Goal: Transaction & Acquisition: Purchase product/service

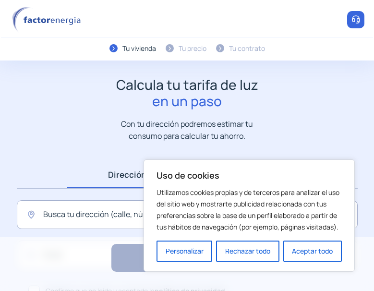
click at [324, 252] on button "Aceptar todo" at bounding box center [312, 251] width 59 height 21
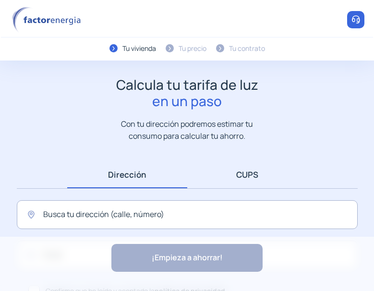
click at [240, 187] on link "CUPS" at bounding box center [247, 174] width 120 height 27
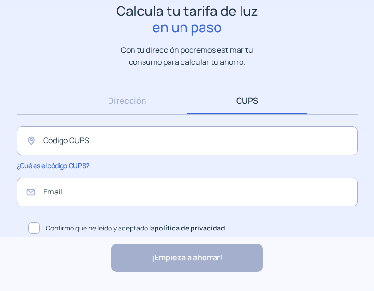
scroll to position [79, 0]
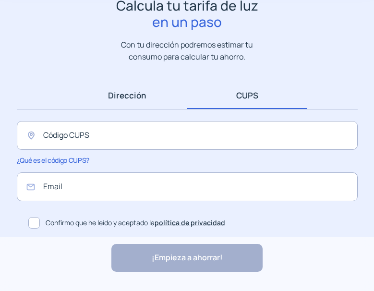
click at [125, 106] on link "Dirección" at bounding box center [127, 95] width 120 height 27
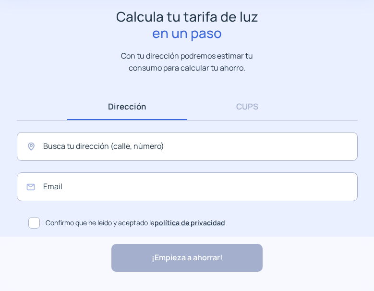
scroll to position [68, 0]
click at [223, 105] on link "CUPS" at bounding box center [247, 106] width 120 height 27
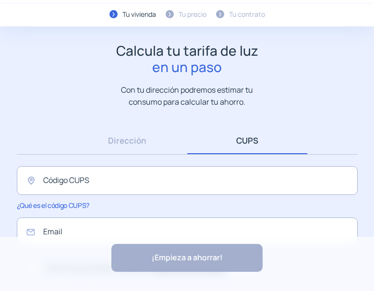
scroll to position [20, 0]
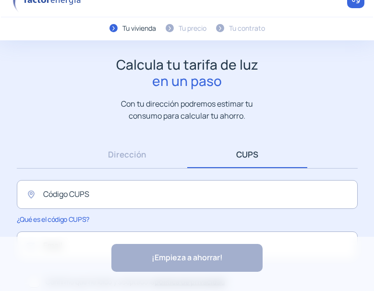
drag, startPoint x: 166, startPoint y: 32, endPoint x: 197, endPoint y: 30, distance: 30.8
click at [167, 32] on div "Tu precio" at bounding box center [186, 28] width 41 height 11
click at [224, 30] on div at bounding box center [220, 28] width 8 height 8
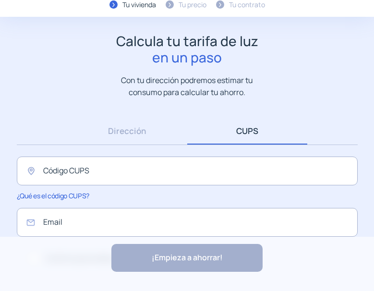
scroll to position [79, 0]
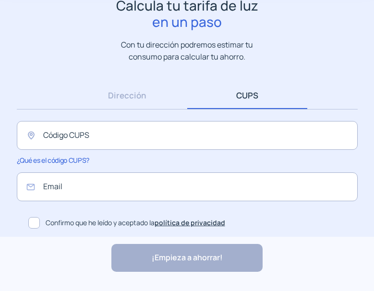
click at [34, 218] on span at bounding box center [34, 223] width 12 height 12
click at [87, 183] on input "email" at bounding box center [187, 186] width 341 height 29
click at [199, 221] on link "política de privacidad" at bounding box center [190, 222] width 71 height 9
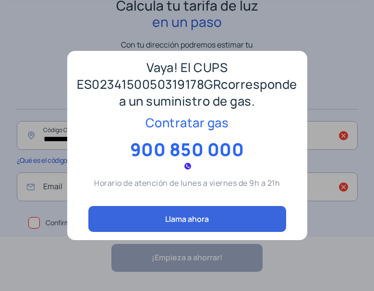
scroll to position [99, 0]
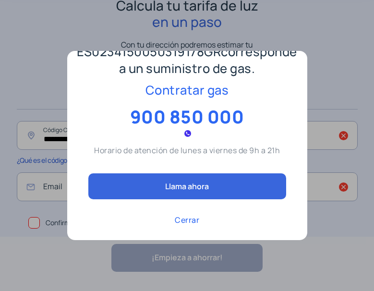
click at [190, 214] on div "Vaya! El CUPS ES0234150050319178GR corresponde a un suministro de gas. Contrata…" at bounding box center [187, 104] width 207 height 242
click at [189, 216] on p "Cerrar" at bounding box center [187, 220] width 24 height 12
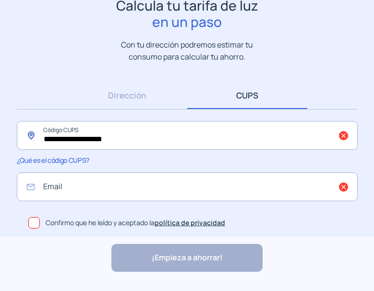
scroll to position [79, 0]
click at [91, 189] on input "email" at bounding box center [187, 186] width 341 height 29
drag, startPoint x: 32, startPoint y: 218, endPoint x: 34, endPoint y: 225, distance: 6.5
click at [31, 223] on span at bounding box center [34, 223] width 12 height 12
click at [95, 183] on input "email" at bounding box center [187, 186] width 341 height 29
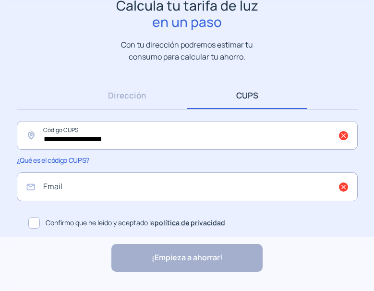
drag, startPoint x: 125, startPoint y: 117, endPoint x: 127, endPoint y: 126, distance: 9.4
click at [125, 117] on div "**********" at bounding box center [187, 157] width 360 height 151
click at [137, 147] on input "**********" at bounding box center [187, 135] width 341 height 29
click at [137, 145] on input "**********" at bounding box center [187, 135] width 341 height 29
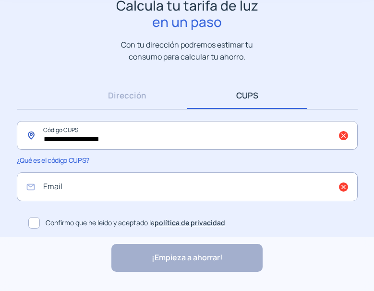
type input "**********"
click at [143, 195] on body "Uso de cookies Utilizamos cookies propias y de terceros para analizar el uso de…" at bounding box center [187, 106] width 374 height 370
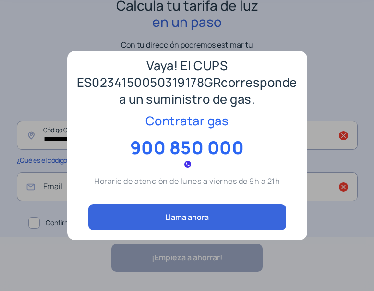
scroll to position [99, 0]
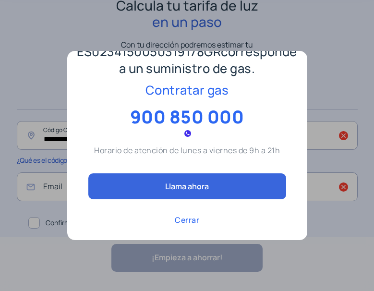
click at [183, 222] on p "Cerrar" at bounding box center [187, 220] width 24 height 12
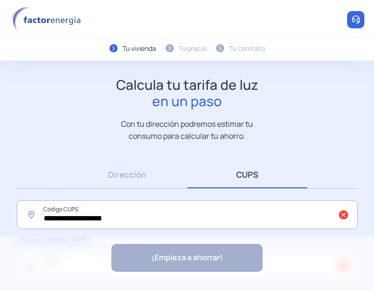
scroll to position [79, 0]
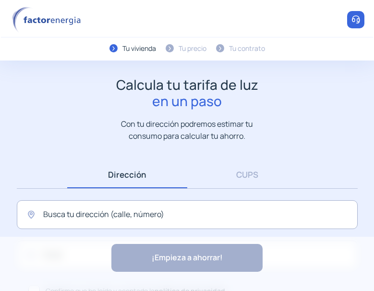
click at [153, 18] on header "Tu vivienda Tu precio Tu contrato Te ayudamos" at bounding box center [187, 30] width 374 height 60
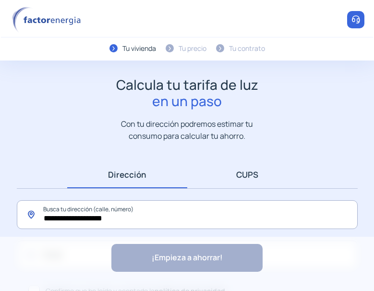
type input "**********"
click at [232, 173] on link "CUPS" at bounding box center [247, 174] width 120 height 27
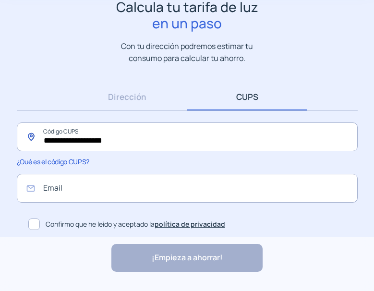
scroll to position [79, 0]
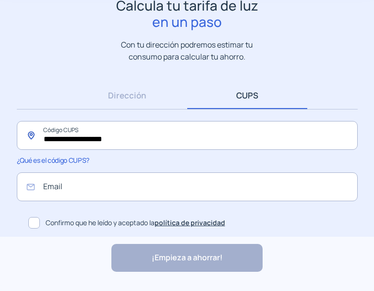
type input "**********"
click at [37, 227] on span at bounding box center [34, 223] width 12 height 12
click at [74, 185] on input "email" at bounding box center [187, 186] width 341 height 29
click at [76, 184] on input "email" at bounding box center [187, 186] width 341 height 29
click at [138, 247] on div "¡Empieza a ahorrar! "Excelente servicio y atención al cliente" "Respeto por el …" at bounding box center [187, 264] width 374 height 54
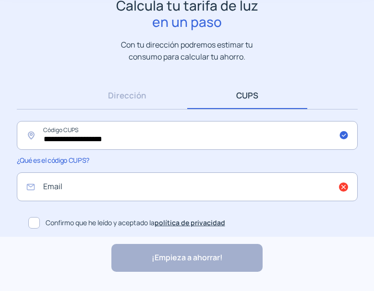
click at [139, 252] on div "¡Empieza a ahorrar! "Excelente servicio y atención al cliente" "Respeto por el …" at bounding box center [187, 264] width 374 height 54
click at [107, 199] on input "email" at bounding box center [187, 186] width 341 height 29
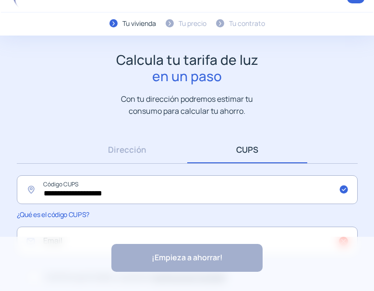
scroll to position [0, 0]
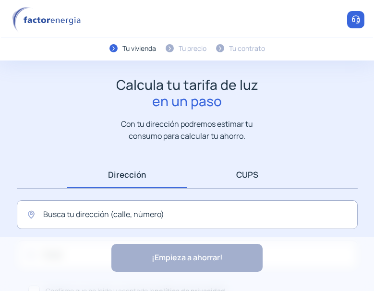
click at [252, 183] on link "CUPS" at bounding box center [247, 174] width 120 height 27
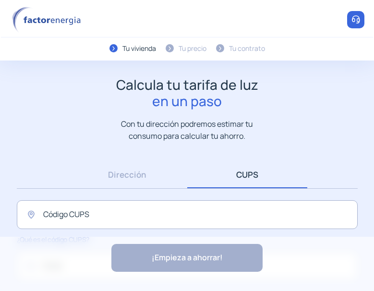
click at [242, 116] on div "Calcula tu tarifa de luz en un paso Con tu dirección podremos estimar tu consum…" at bounding box center [187, 109] width 355 height 65
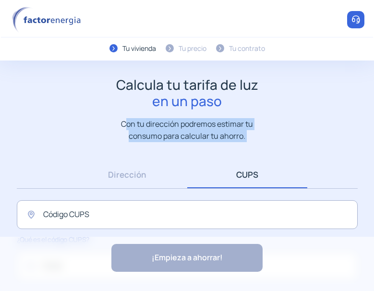
click at [242, 116] on div "Calcula tu tarifa de luz en un paso Con tu dirección podremos estimar tu consum…" at bounding box center [187, 109] width 355 height 65
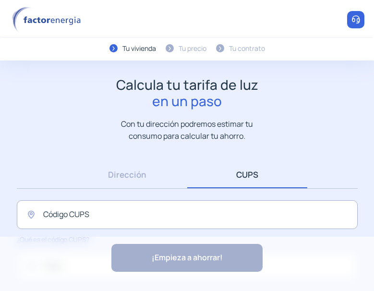
click at [193, 55] on header "Tu vivienda Tu precio Tu contrato Te ayudamos" at bounding box center [187, 30] width 374 height 60
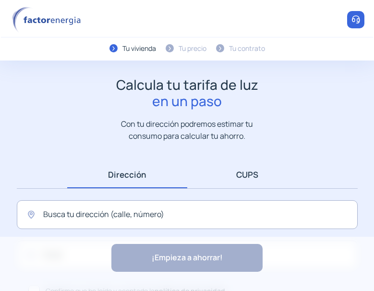
drag, startPoint x: 237, startPoint y: 169, endPoint x: 224, endPoint y: 169, distance: 13.0
click at [237, 169] on link "CUPS" at bounding box center [247, 174] width 120 height 27
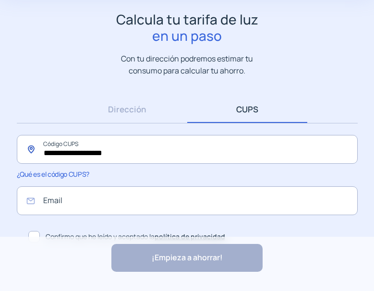
scroll to position [79, 0]
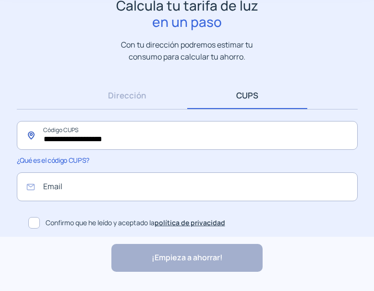
type input "**********"
click at [35, 216] on label "Confirmo que he leído y aceptado la política de privacidad" at bounding box center [190, 222] width 333 height 19
click at [162, 263] on div "¡Empieza a ahorrar! "Excelente servicio y atención al cliente" "Respeto por el …" at bounding box center [187, 264] width 374 height 54
click at [100, 186] on input "email" at bounding box center [187, 186] width 341 height 29
drag, startPoint x: 100, startPoint y: 186, endPoint x: 12, endPoint y: 191, distance: 87.5
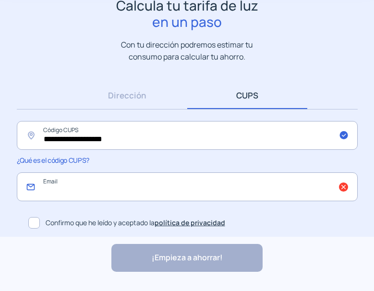
click at [99, 186] on input "email" at bounding box center [187, 186] width 341 height 29
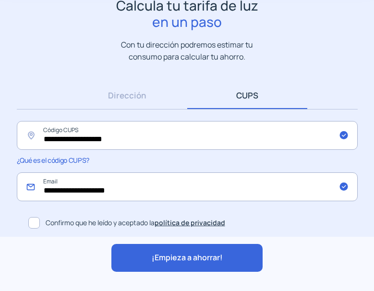
type input "**********"
click at [157, 260] on span "¡Empieza a ahorrar!" at bounding box center [187, 258] width 71 height 12
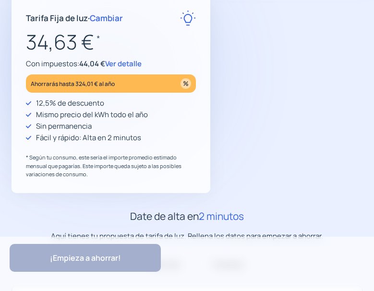
type input "**********"
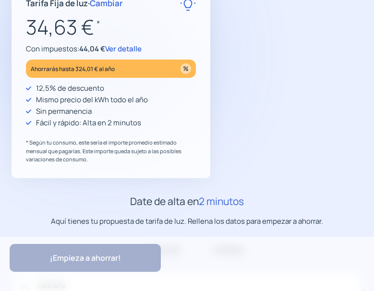
scroll to position [96, 0]
